Goal: Task Accomplishment & Management: Manage account settings

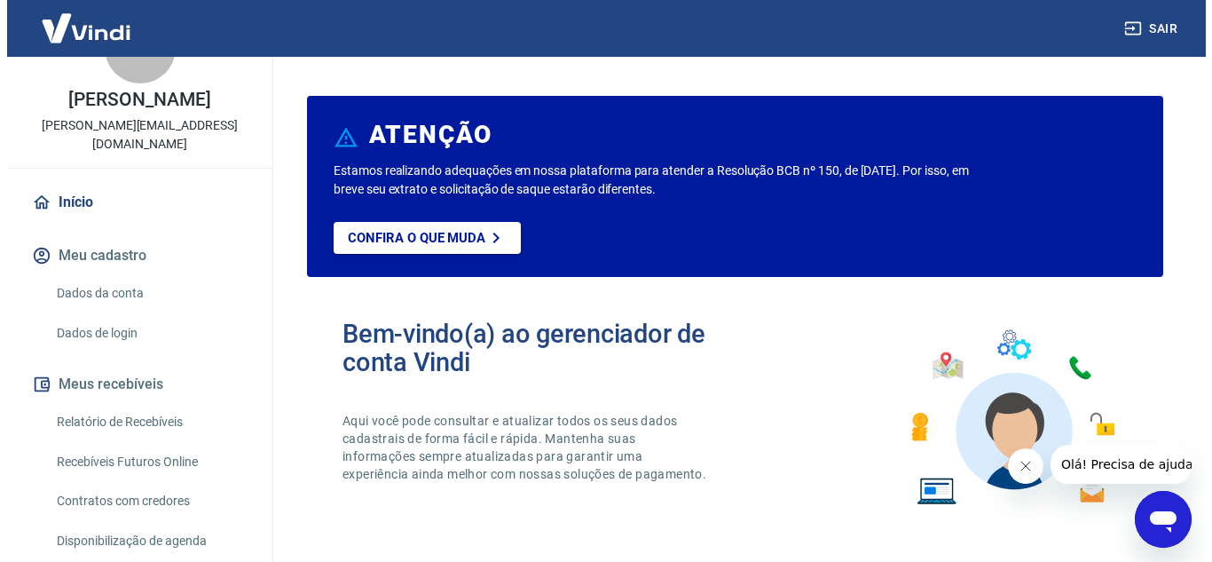
scroll to position [89, 0]
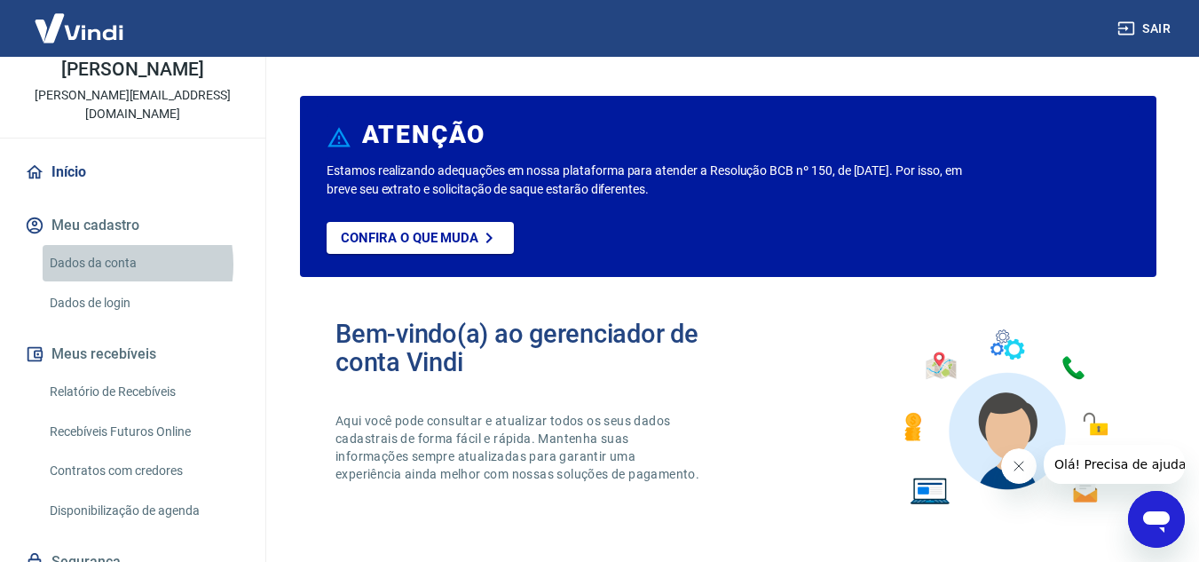
click at [99, 264] on link "Dados da conta" at bounding box center [143, 263] width 201 height 36
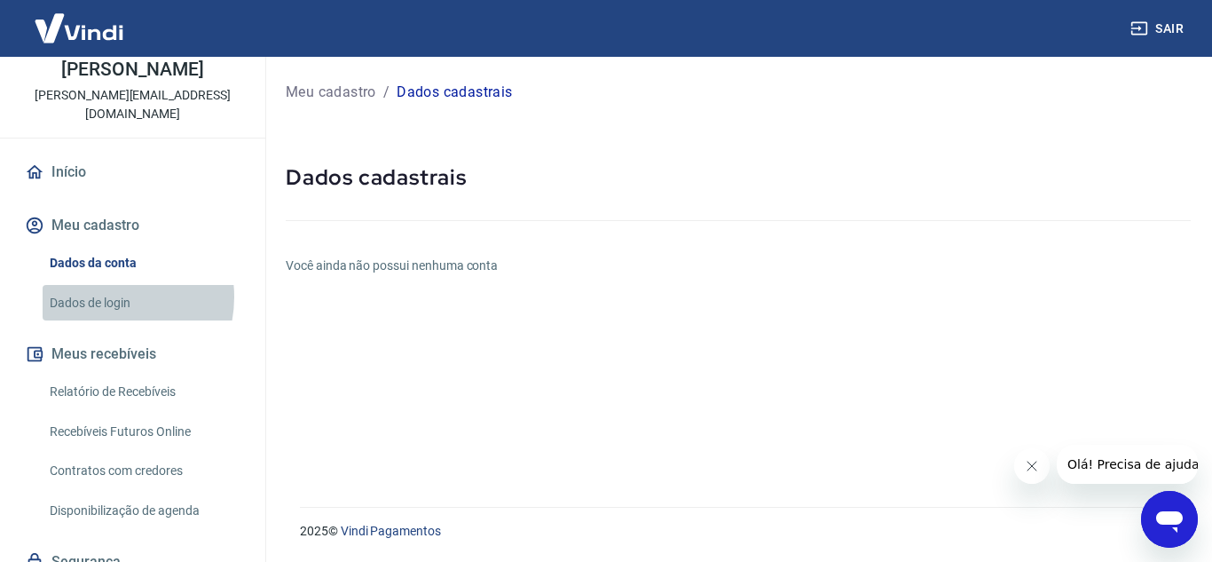
click at [101, 296] on link "Dados de login" at bounding box center [143, 303] width 201 height 36
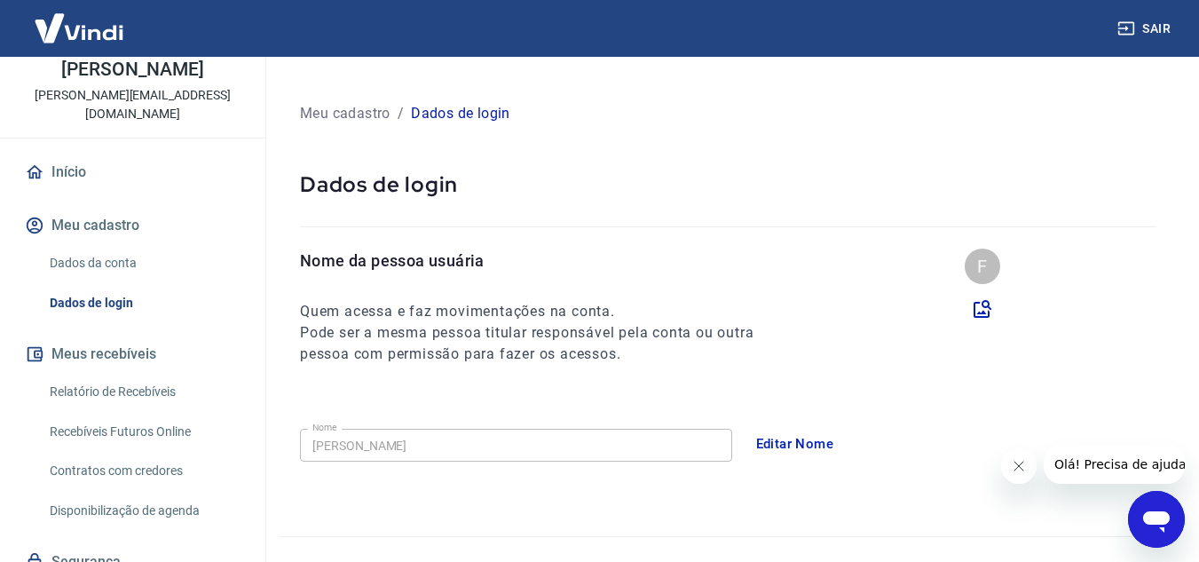
click at [94, 355] on button "Meus recebíveis" at bounding box center [132, 354] width 223 height 39
click at [95, 386] on link "Relatório de Recebíveis" at bounding box center [143, 392] width 201 height 36
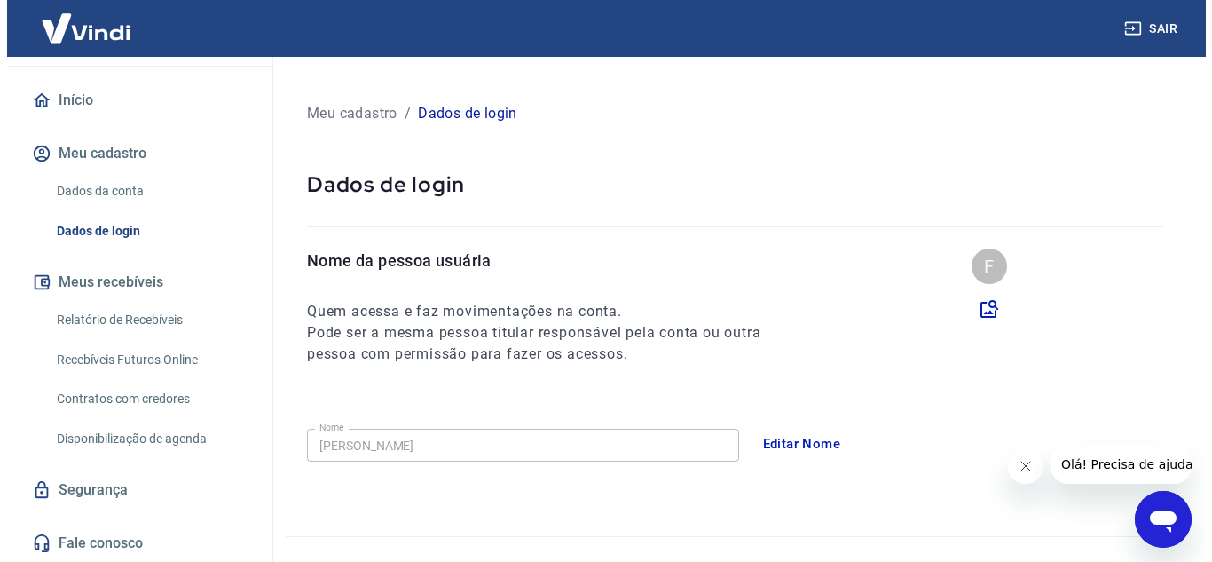
scroll to position [162, 0]
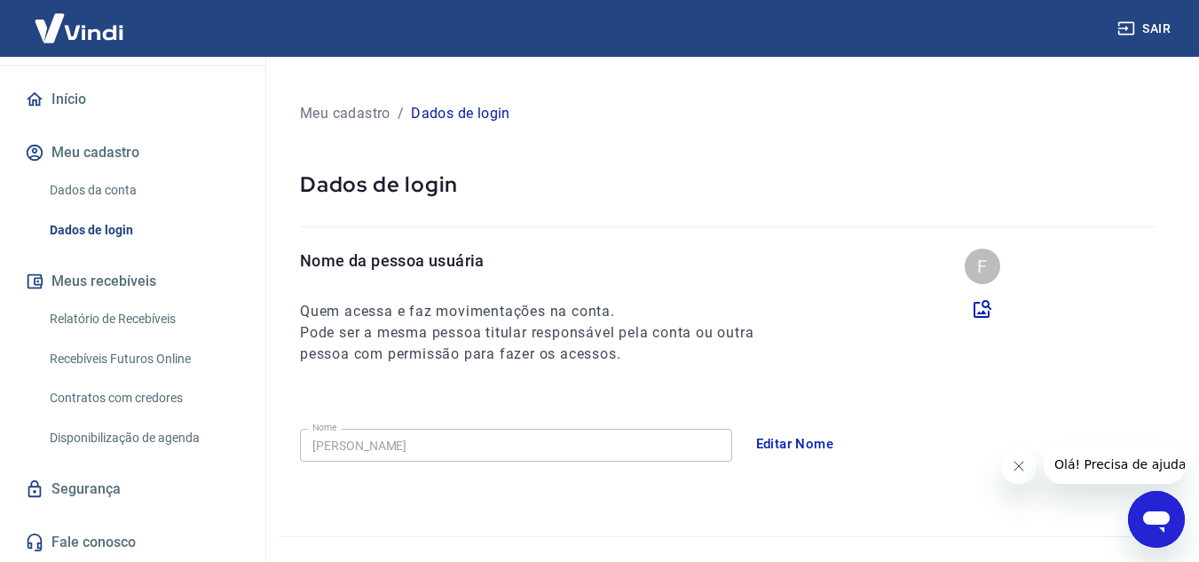
click at [140, 314] on link "Relatório de Recebíveis" at bounding box center [143, 319] width 201 height 36
